Goal: Information Seeking & Learning: Learn about a topic

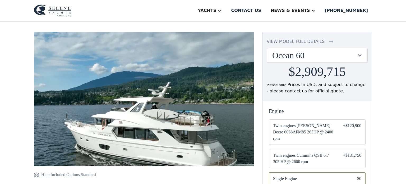
scroll to position [44, 0]
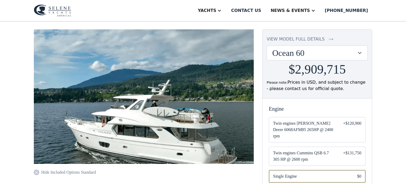
click at [361, 52] on div at bounding box center [359, 52] width 5 height 5
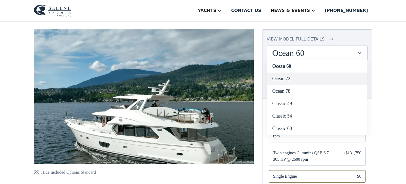
click at [287, 80] on link "Ocean 72" at bounding box center [317, 78] width 100 height 12
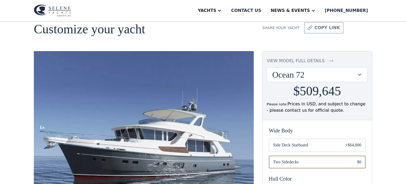
scroll to position [22, 0]
click at [360, 74] on div at bounding box center [359, 74] width 5 height 5
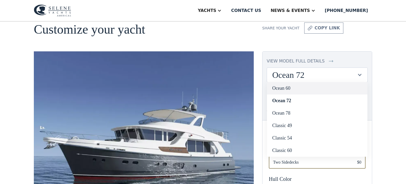
click at [285, 89] on link "Ocean 60" at bounding box center [317, 88] width 100 height 12
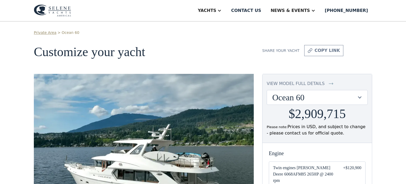
click at [360, 97] on div at bounding box center [359, 97] width 5 height 5
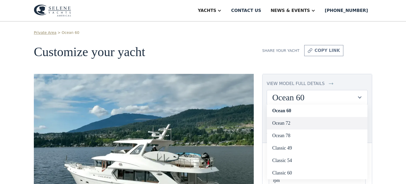
click at [281, 124] on link "Ocean 72" at bounding box center [317, 123] width 100 height 12
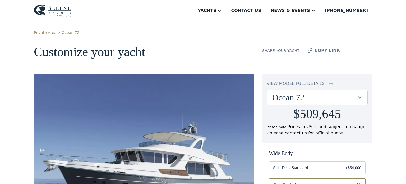
click at [358, 96] on div at bounding box center [359, 97] width 5 height 5
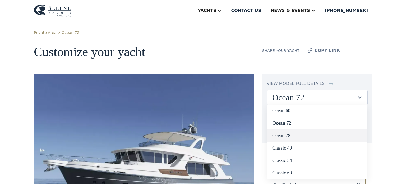
click at [285, 135] on link "Ocean 78" at bounding box center [317, 135] width 100 height 12
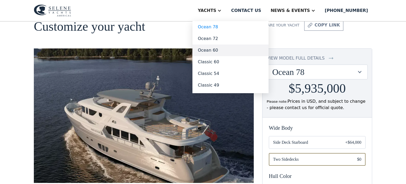
scroll to position [18, 0]
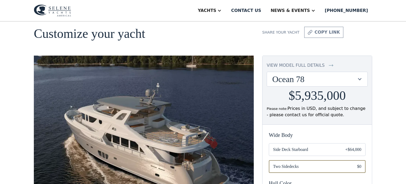
click at [55, 7] on img at bounding box center [52, 10] width 37 height 12
click at [360, 79] on div at bounding box center [359, 78] width 5 height 5
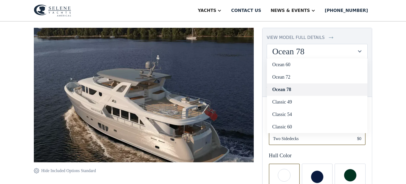
scroll to position [46, 0]
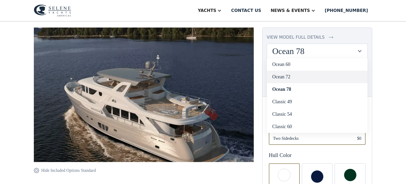
click at [287, 76] on link "Ocean 72" at bounding box center [317, 77] width 100 height 12
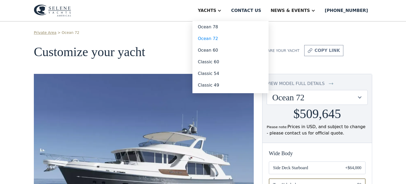
click at [216, 11] on div "Yachts" at bounding box center [207, 10] width 18 height 6
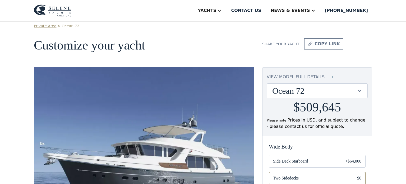
scroll to position [8, 0]
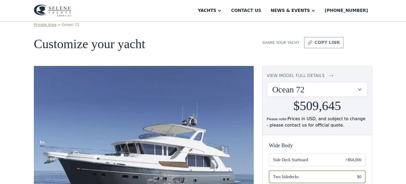
click at [221, 11] on div at bounding box center [219, 10] width 4 height 4
click at [45, 9] on img at bounding box center [52, 10] width 37 height 12
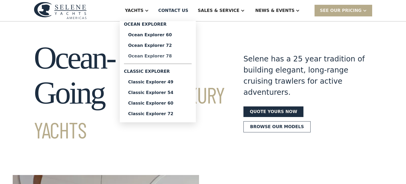
click at [176, 57] on div "Ocean Explorer 78" at bounding box center [157, 56] width 59 height 4
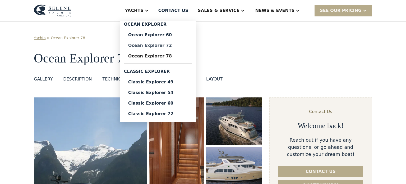
click at [171, 46] on div "Ocean Explorer 72" at bounding box center [157, 45] width 59 height 4
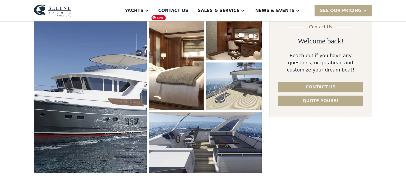
scroll to position [88, 0]
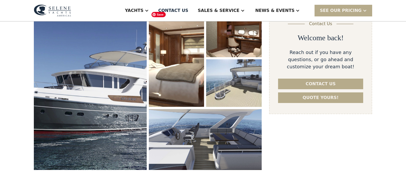
click at [185, 89] on img "open lightbox" at bounding box center [176, 58] width 55 height 97
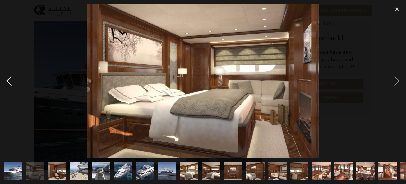
click at [10, 79] on div "previous image" at bounding box center [9, 81] width 18 height 154
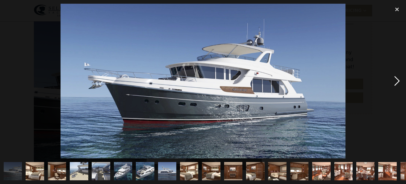
click at [400, 80] on div "next image" at bounding box center [397, 81] width 18 height 154
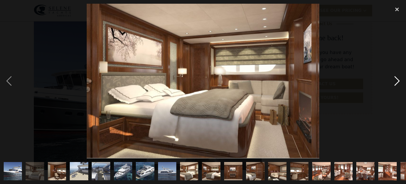
click at [400, 80] on div "next image" at bounding box center [397, 81] width 18 height 154
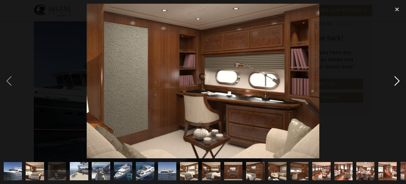
click at [400, 80] on div "next image" at bounding box center [397, 81] width 18 height 154
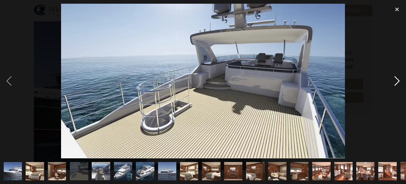
click at [400, 80] on div "next image" at bounding box center [397, 81] width 18 height 154
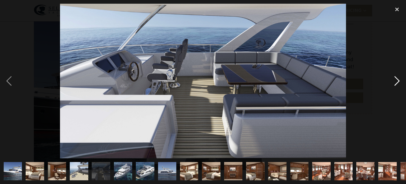
click at [400, 80] on div "next image" at bounding box center [397, 81] width 18 height 154
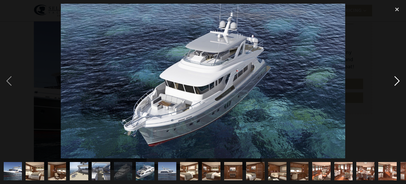
click at [400, 80] on div "next image" at bounding box center [397, 81] width 18 height 154
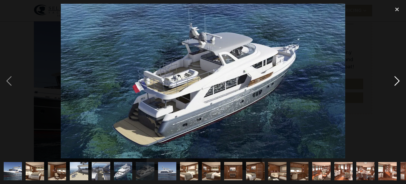
click at [400, 80] on div "next image" at bounding box center [397, 81] width 18 height 154
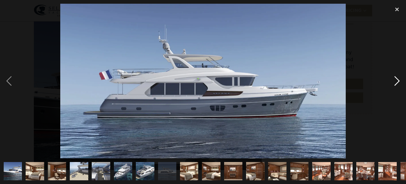
click at [400, 80] on div "next image" at bounding box center [397, 81] width 18 height 154
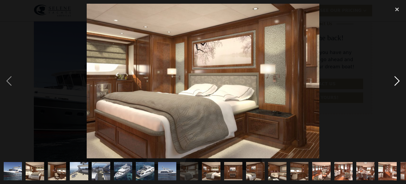
click at [400, 80] on div "next image" at bounding box center [397, 81] width 18 height 154
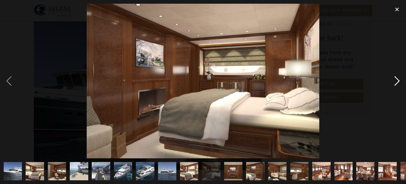
click at [400, 80] on div "next image" at bounding box center [397, 81] width 18 height 154
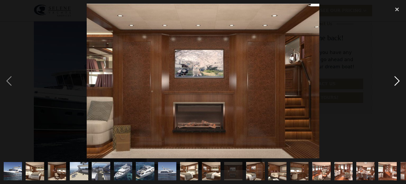
click at [400, 80] on div "next image" at bounding box center [397, 81] width 18 height 154
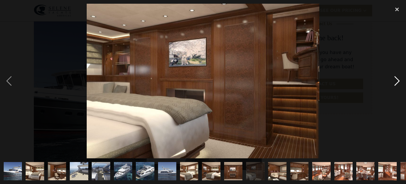
click at [400, 80] on div "next image" at bounding box center [397, 81] width 18 height 154
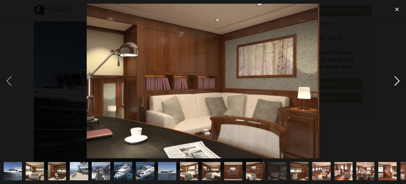
click at [400, 80] on div "next image" at bounding box center [397, 81] width 18 height 154
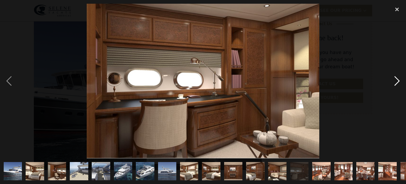
click at [400, 80] on div "next image" at bounding box center [397, 81] width 18 height 154
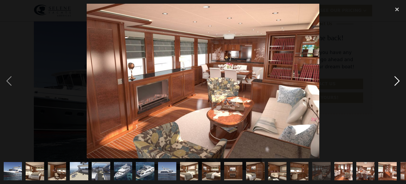
click at [400, 80] on div "next image" at bounding box center [397, 81] width 18 height 154
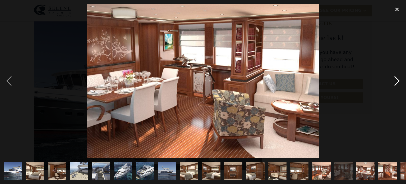
click at [400, 80] on div "next image" at bounding box center [397, 81] width 18 height 154
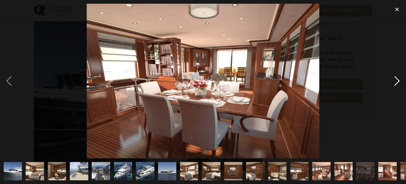
click at [400, 80] on div "next image" at bounding box center [397, 81] width 18 height 154
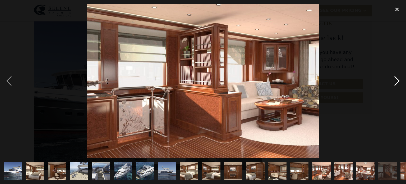
click at [400, 80] on div "next image" at bounding box center [397, 81] width 18 height 154
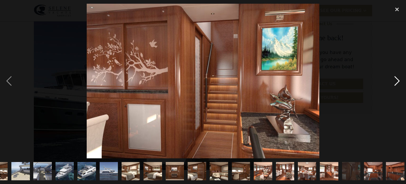
scroll to position [0, 61]
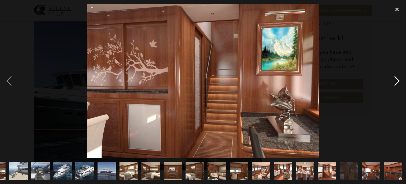
click at [400, 80] on div "next image" at bounding box center [397, 81] width 18 height 154
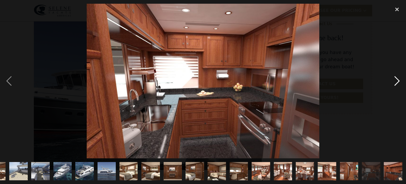
click at [400, 80] on div "next image" at bounding box center [397, 81] width 18 height 154
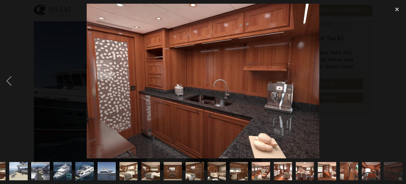
click at [400, 80] on div "next image" at bounding box center [397, 81] width 18 height 154
click at [397, 9] on div "close lightbox" at bounding box center [397, 10] width 18 height 12
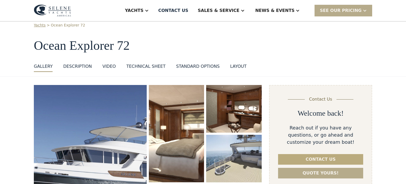
scroll to position [13, 0]
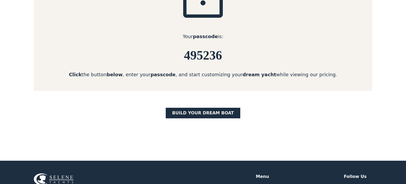
scroll to position [124, 0]
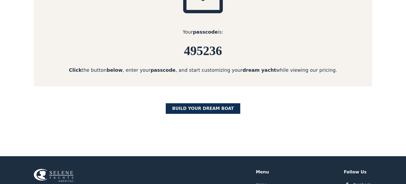
click at [193, 110] on link "BUILD yOUR dream boat" at bounding box center [203, 108] width 75 height 11
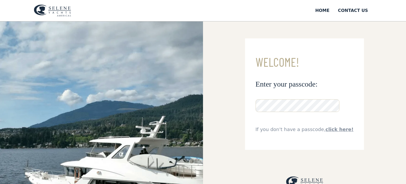
click at [0, 0] on input "**********" at bounding box center [0, 0] width 0 height 0
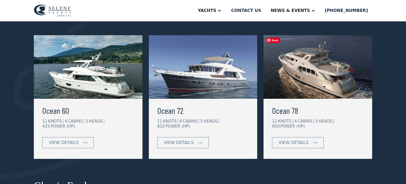
scroll to position [105, 0]
click at [185, 88] on img at bounding box center [203, 66] width 109 height 63
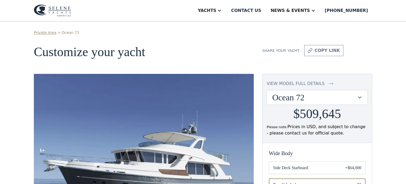
click at [360, 97] on div at bounding box center [359, 97] width 5 height 5
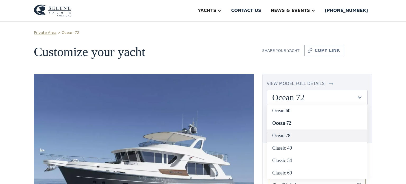
click at [286, 137] on link "Ocean 78" at bounding box center [317, 135] width 100 height 12
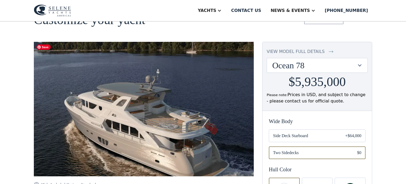
scroll to position [31, 0]
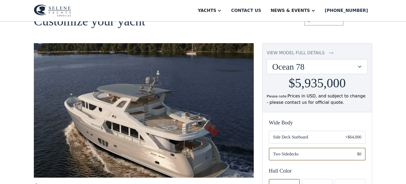
click at [359, 66] on div at bounding box center [359, 66] width 5 height 5
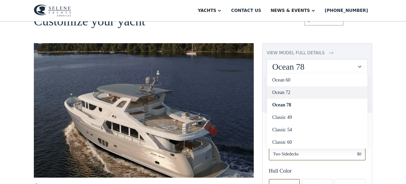
click at [280, 93] on link "Ocean 72" at bounding box center [317, 92] width 100 height 12
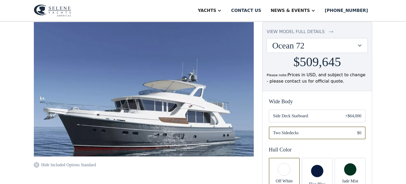
scroll to position [17, 0]
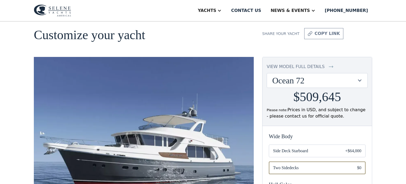
click at [359, 80] on div at bounding box center [359, 80] width 5 height 5
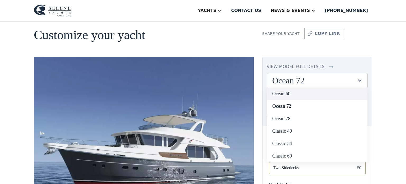
click at [283, 96] on link "Ocean 60" at bounding box center [317, 93] width 100 height 12
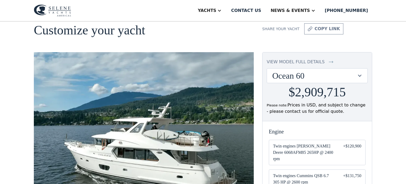
scroll to position [20, 0]
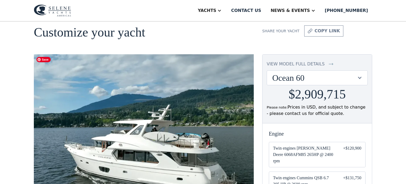
click at [179, 137] on img at bounding box center [144, 133] width 220 height 158
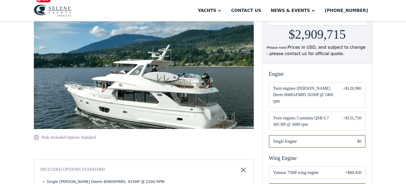
scroll to position [79, 0]
click at [182, 123] on img at bounding box center [144, 73] width 220 height 158
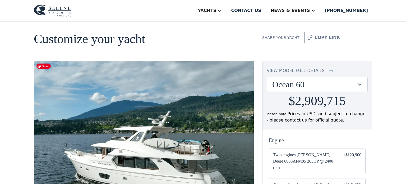
scroll to position [0, 0]
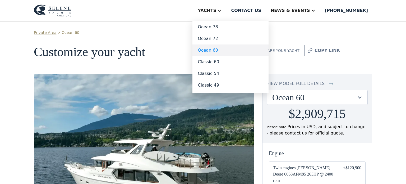
click at [225, 50] on link "Ocean 60" at bounding box center [230, 50] width 76 height 12
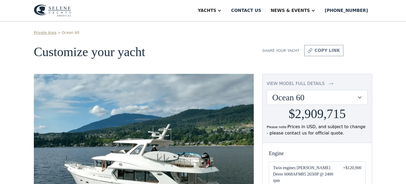
click at [58, 7] on img at bounding box center [52, 10] width 37 height 12
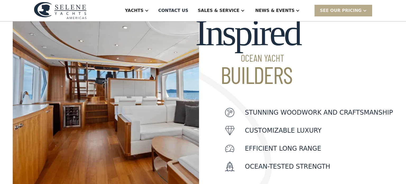
scroll to position [179, 0]
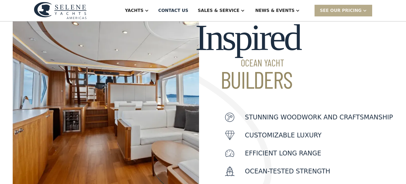
click at [222, 105] on div "Inspired Ocean Yacht Builders Stunning woodwork and craftsmanship customizable …" at bounding box center [297, 97] width 194 height 161
click at [118, 98] on img at bounding box center [106, 99] width 186 height 206
click at [212, 115] on div "Inspired Ocean Yacht Builders Stunning woodwork and craftsmanship customizable …" at bounding box center [297, 97] width 194 height 161
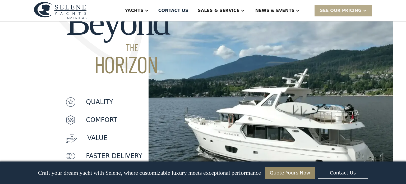
scroll to position [432, 0]
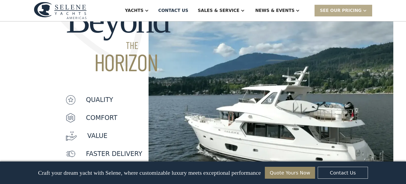
click at [212, 115] on img at bounding box center [271, 82] width 245 height 206
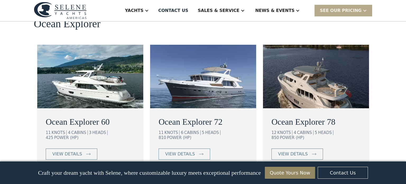
scroll to position [975, 0]
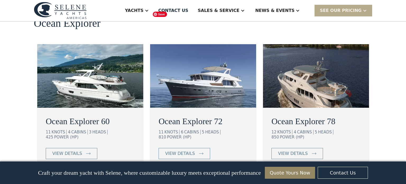
click at [205, 44] on img at bounding box center [203, 75] width 106 height 63
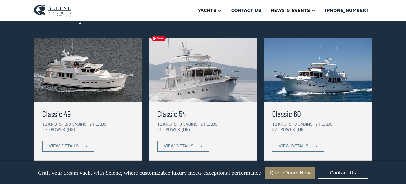
scroll to position [272, 0]
click at [311, 86] on img at bounding box center [317, 70] width 109 height 63
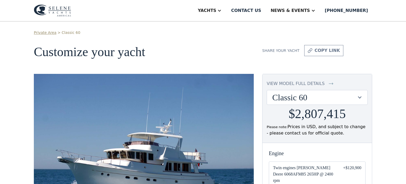
click at [55, 9] on img at bounding box center [52, 10] width 37 height 12
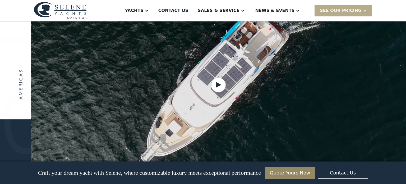
scroll to position [679, 0]
click at [55, 9] on img at bounding box center [60, 10] width 53 height 17
